Goal: Go to known website: Go to known website

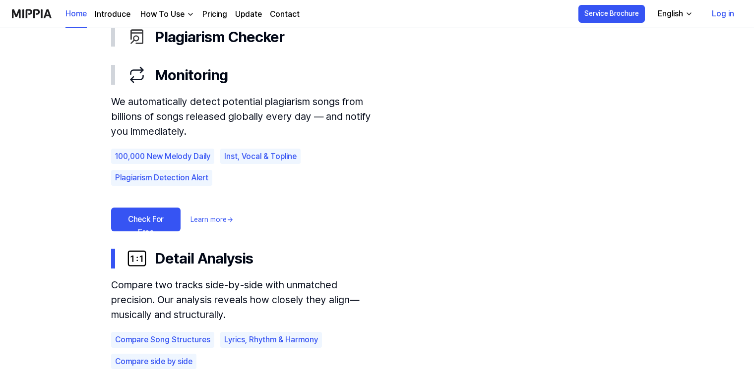
scroll to position [602, 0]
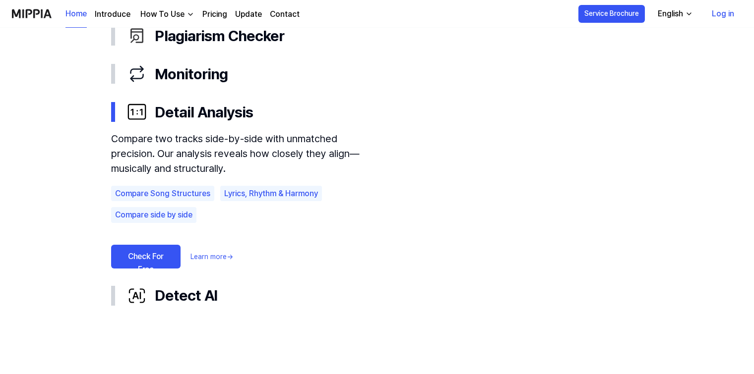
click at [147, 255] on link "Check For Free" at bounding box center [145, 257] width 69 height 24
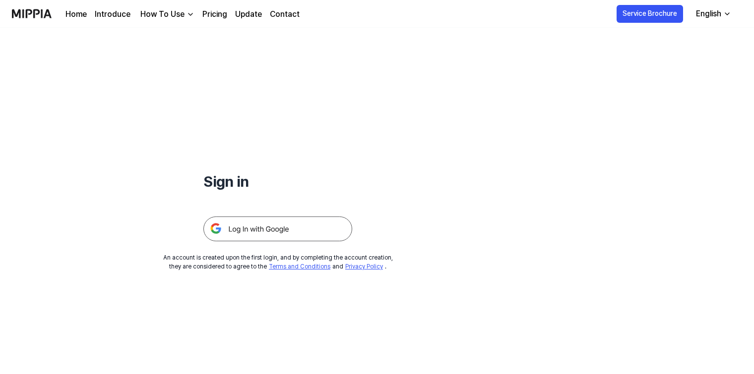
click at [76, 12] on link "Home" at bounding box center [75, 14] width 21 height 12
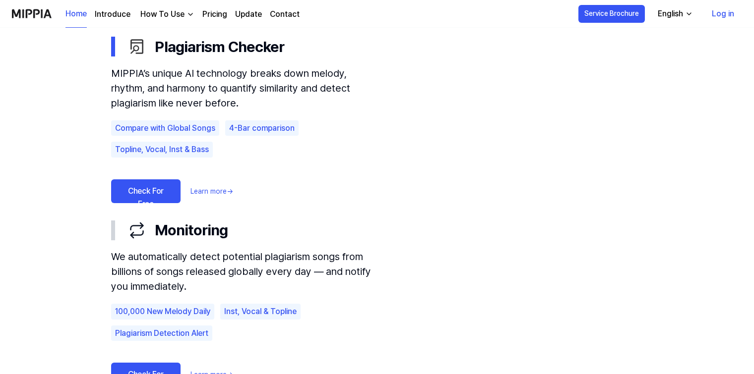
scroll to position [603, 0]
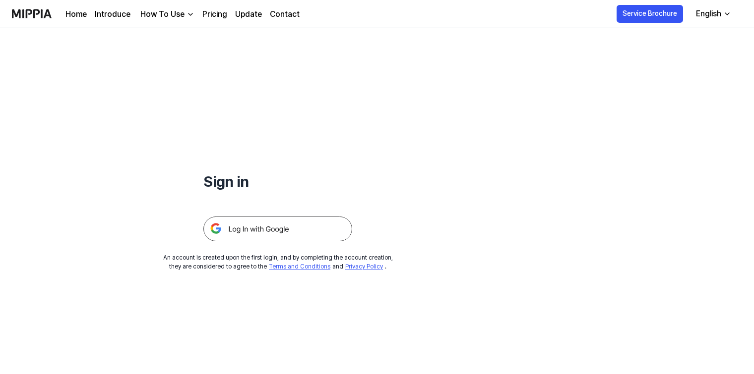
scroll to position [602, 0]
